Goal: Transaction & Acquisition: Purchase product/service

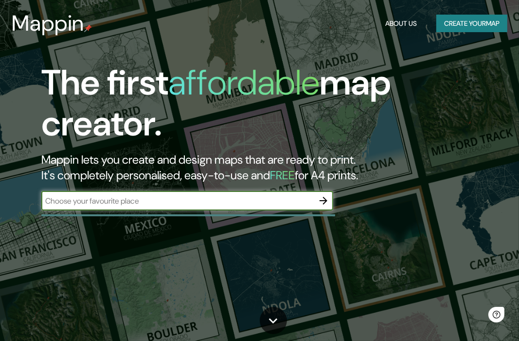
click at [77, 199] on input "text" at bounding box center [177, 200] width 273 height 11
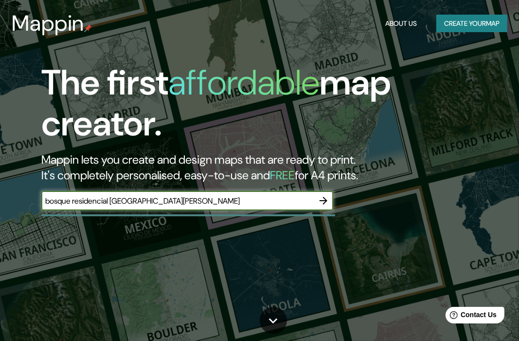
type input "bosque residencial [GEOGRAPHIC_DATA][PERSON_NAME]"
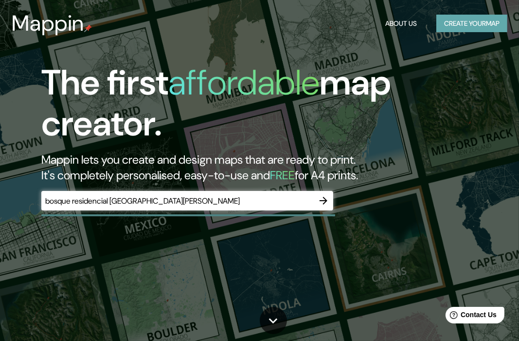
click at [456, 24] on button "Create your map" at bounding box center [472, 24] width 71 height 18
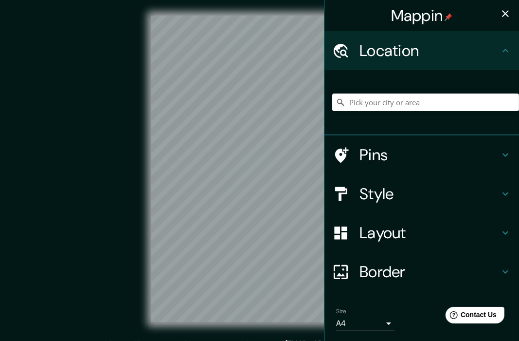
click at [500, 53] on icon at bounding box center [506, 51] width 12 height 12
click at [412, 103] on input "Pick your city or area" at bounding box center [425, 102] width 187 height 18
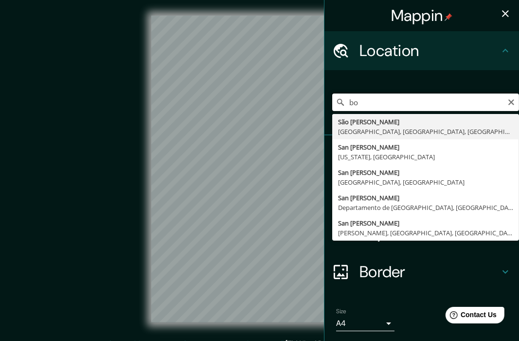
type input "b"
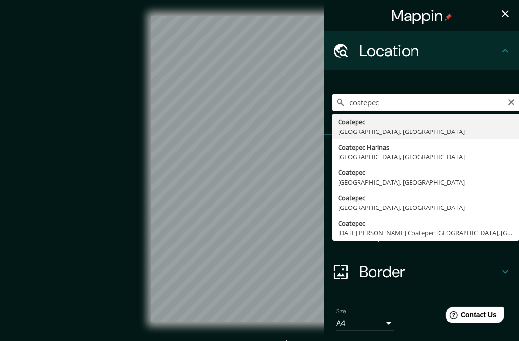
type input "Coatepec, [GEOGRAPHIC_DATA], [GEOGRAPHIC_DATA]"
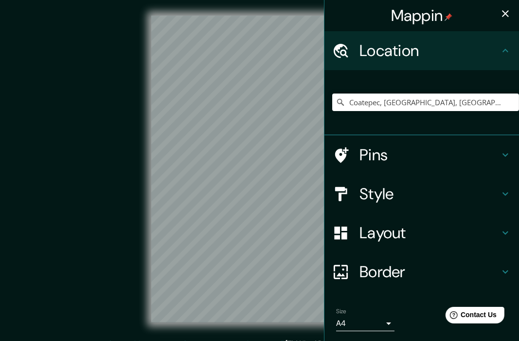
click at [405, 194] on h4 "Style" at bounding box center [430, 193] width 140 height 19
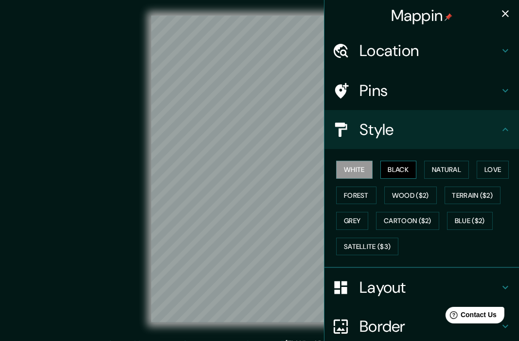
click at [394, 169] on button "Black" at bounding box center [399, 170] width 37 height 18
click at [437, 169] on button "Natural" at bounding box center [446, 170] width 45 height 18
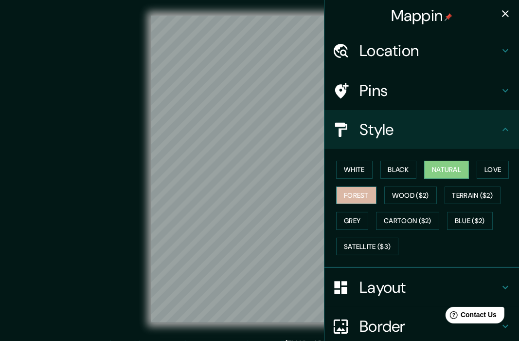
click at [342, 200] on button "Forest" at bounding box center [356, 195] width 40 height 18
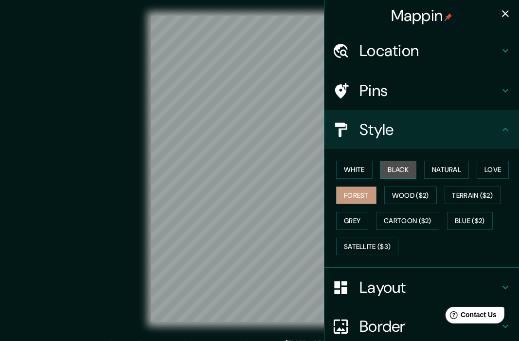
click at [385, 166] on button "Black" at bounding box center [399, 170] width 37 height 18
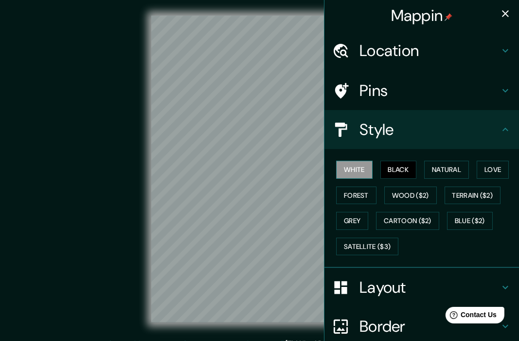
click at [362, 165] on button "White" at bounding box center [354, 170] width 37 height 18
click at [449, 172] on button "Natural" at bounding box center [446, 170] width 45 height 18
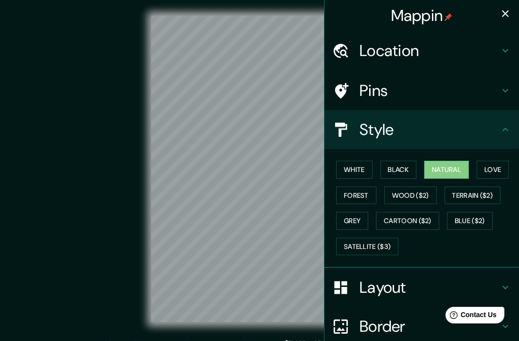
click at [426, 96] on h4 "Pins" at bounding box center [430, 90] width 140 height 19
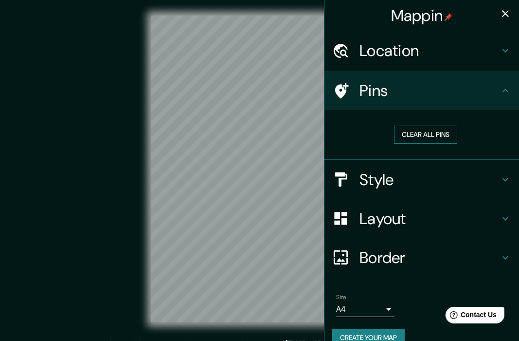
click at [426, 131] on button "Clear all pins" at bounding box center [425, 135] width 63 height 18
click at [427, 48] on h4 "Location" at bounding box center [430, 50] width 140 height 19
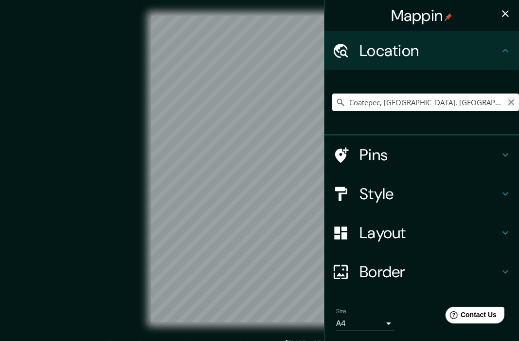
click at [508, 100] on icon "Clear" at bounding box center [512, 102] width 8 height 8
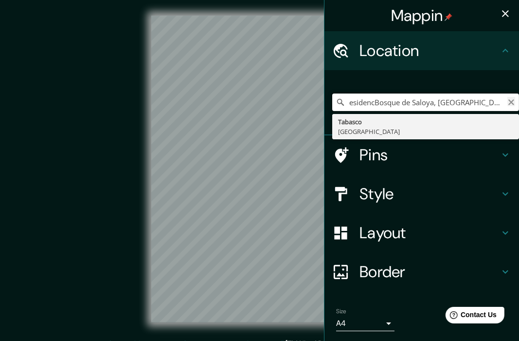
type input "esidencBosque de Saloya, [GEOGRAPHIC_DATA], [GEOGRAPHIC_DATA]"
click at [509, 101] on icon "Clear" at bounding box center [512, 102] width 6 height 6
type input "Bosque Residencial [GEOGRAPHIC_DATA][PERSON_NAME], [GEOGRAPHIC_DATA]"
click at [508, 99] on icon "Clear" at bounding box center [512, 102] width 8 height 8
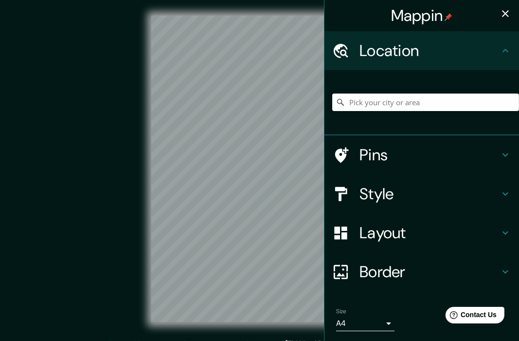
paste input "Bosque Residencial [GEOGRAPHIC_DATA][PERSON_NAME], 91583 Coatepec, Ver."
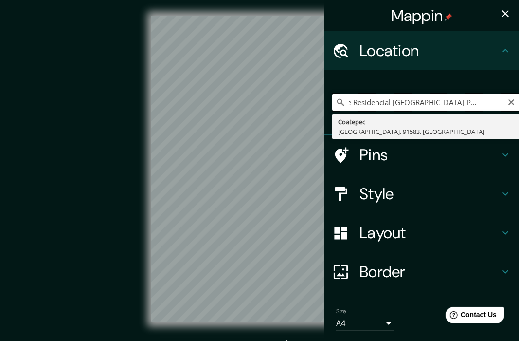
type input "Coatepec, [GEOGRAPHIC_DATA], [GEOGRAPHIC_DATA], [GEOGRAPHIC_DATA]"
